Goal: Task Accomplishment & Management: Use online tool/utility

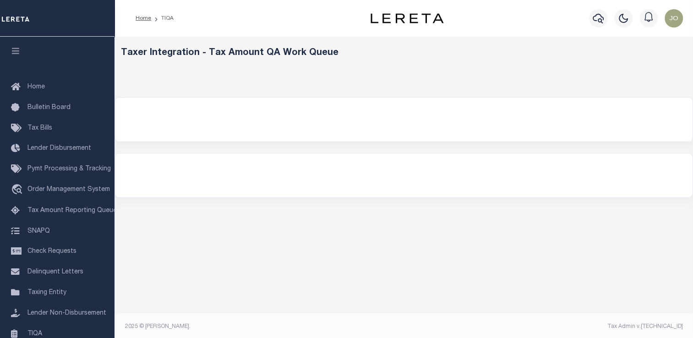
select select "200"
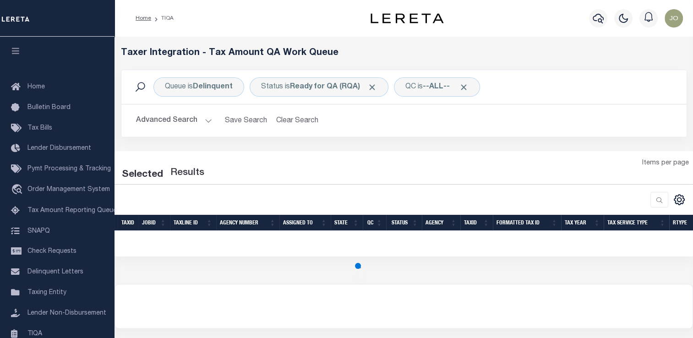
select select "200"
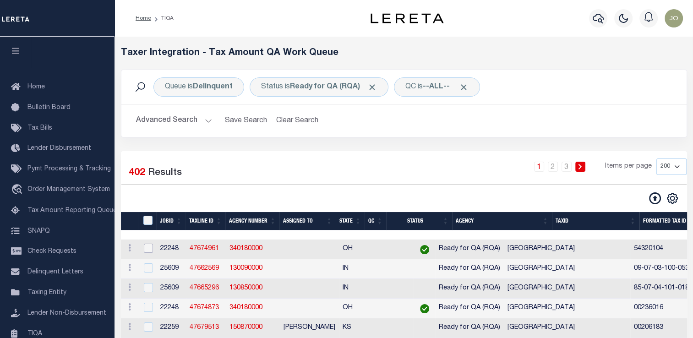
click at [150, 250] on input "checkbox" at bounding box center [148, 248] width 9 height 9
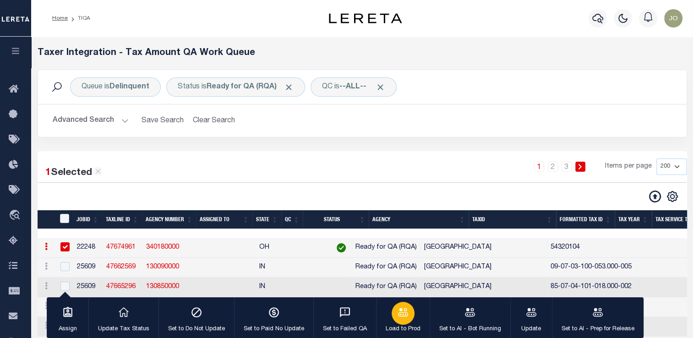
click at [398, 314] on icon "button" at bounding box center [403, 312] width 12 height 12
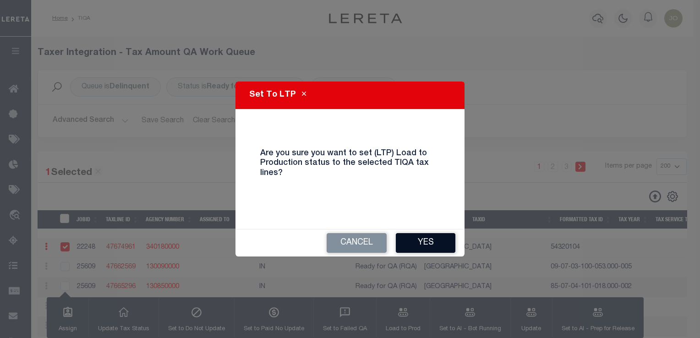
click at [413, 248] on button "Yes" at bounding box center [426, 243] width 60 height 20
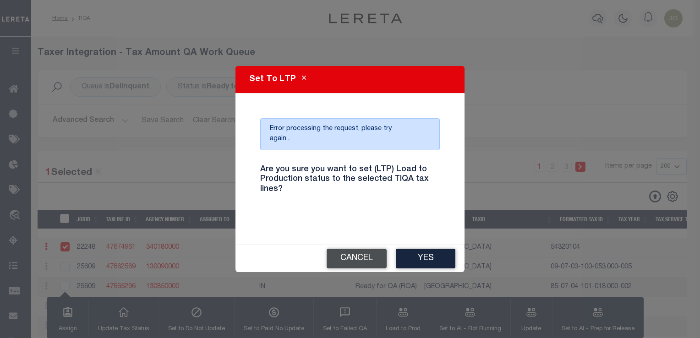
click at [343, 255] on button "Cancel" at bounding box center [357, 259] width 60 height 20
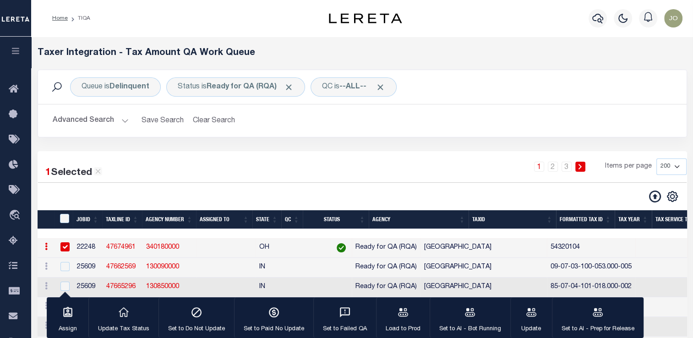
click at [68, 251] on input "checkbox" at bounding box center [64, 246] width 9 height 9
checkbox input "false"
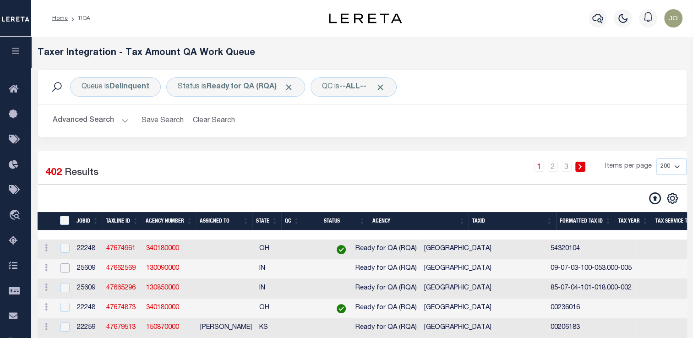
click at [65, 269] on input "checkbox" at bounding box center [64, 267] width 9 height 9
checkbox input "true"
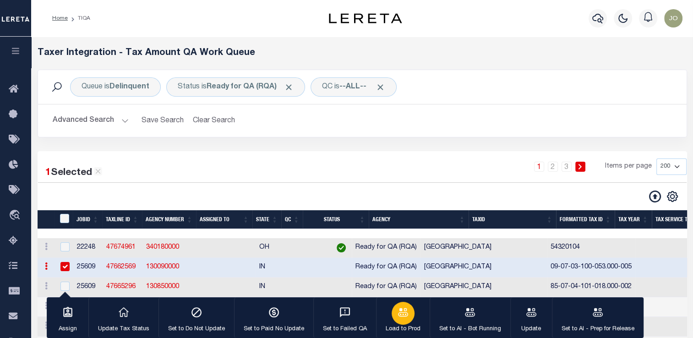
click at [398, 322] on div "button" at bounding box center [403, 313] width 23 height 23
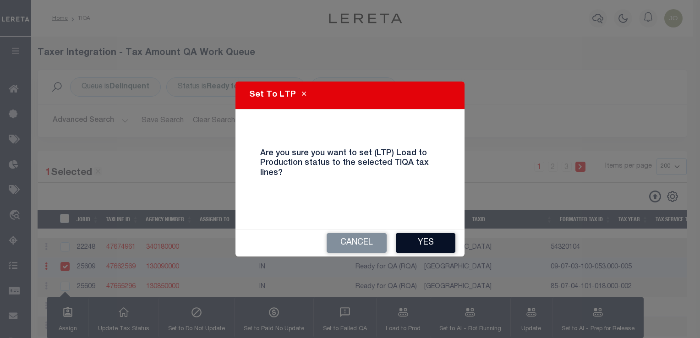
click at [416, 242] on button "Yes" at bounding box center [426, 243] width 60 height 20
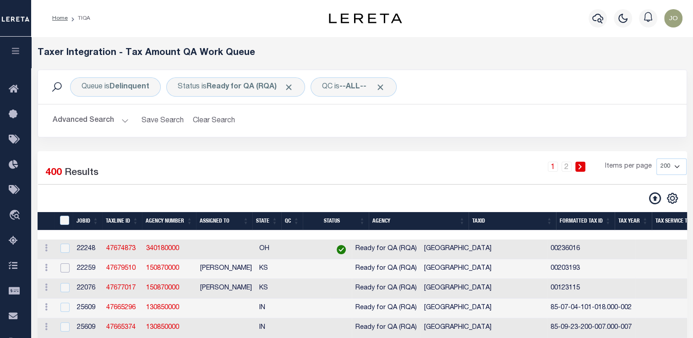
click at [61, 270] on input "checkbox" at bounding box center [64, 267] width 9 height 9
checkbox input "true"
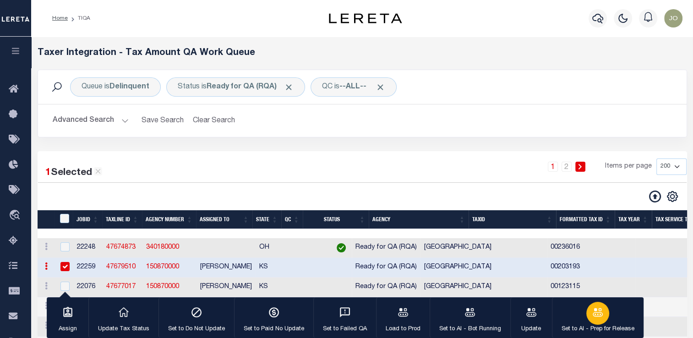
click at [596, 318] on icon "button" at bounding box center [598, 312] width 12 height 12
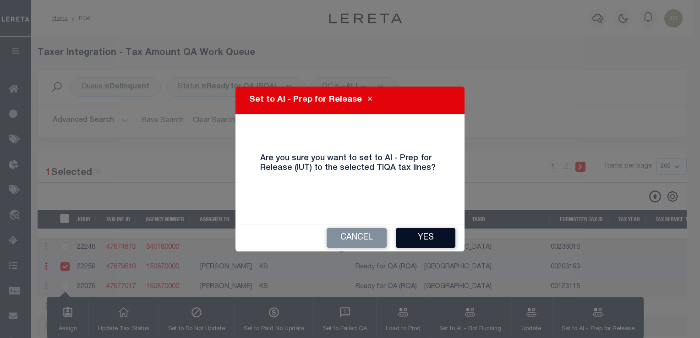
click at [415, 237] on button "Yes" at bounding box center [426, 238] width 60 height 20
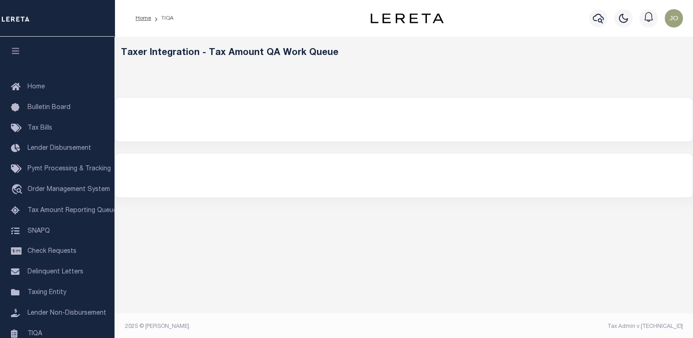
select select "200"
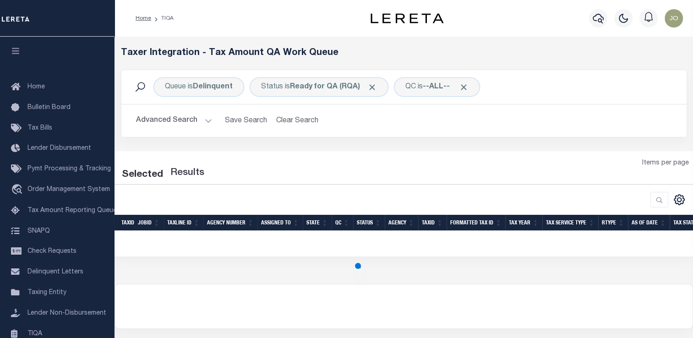
select select "200"
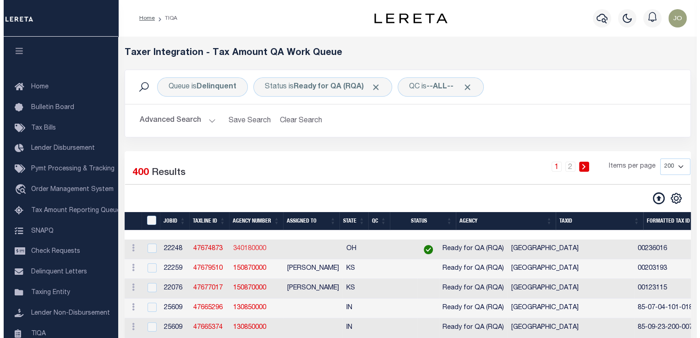
scroll to position [46, 0]
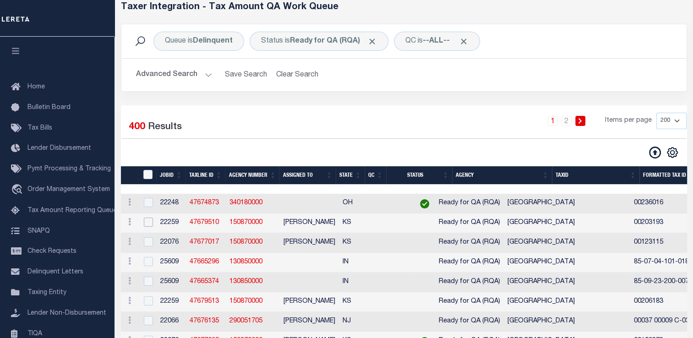
click at [148, 226] on input "checkbox" at bounding box center [148, 222] width 9 height 9
checkbox input "true"
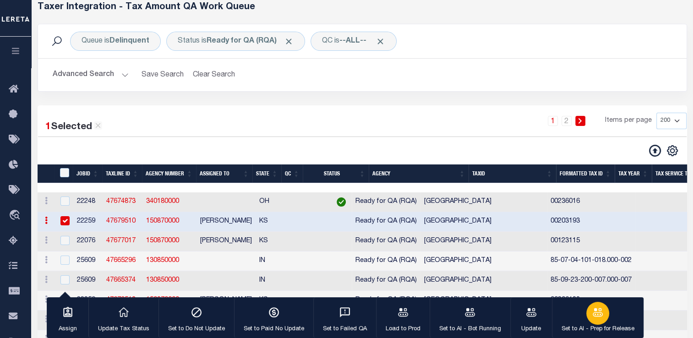
click at [600, 316] on icon "button" at bounding box center [598, 312] width 12 height 12
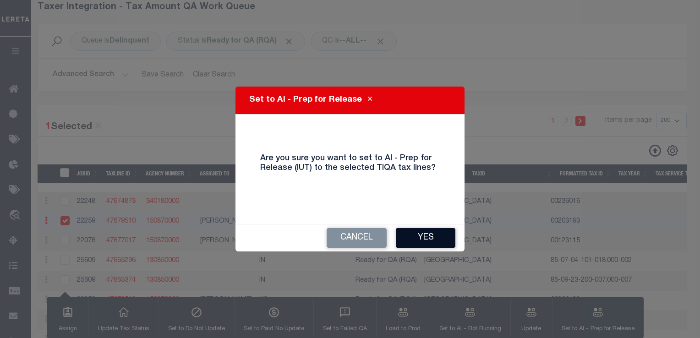
click at [416, 242] on button "Yes" at bounding box center [426, 238] width 60 height 20
